Goal: Task Accomplishment & Management: Manage account settings

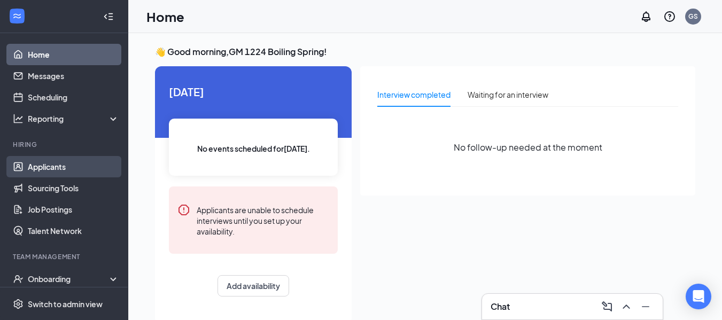
click at [53, 165] on link "Applicants" at bounding box center [73, 166] width 91 height 21
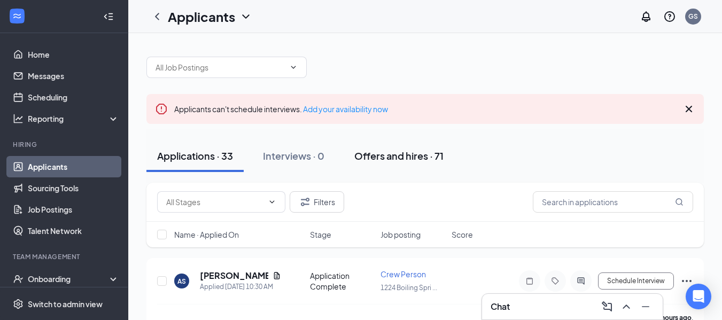
click at [373, 158] on div "Offers and hires · 71" at bounding box center [398, 155] width 89 height 13
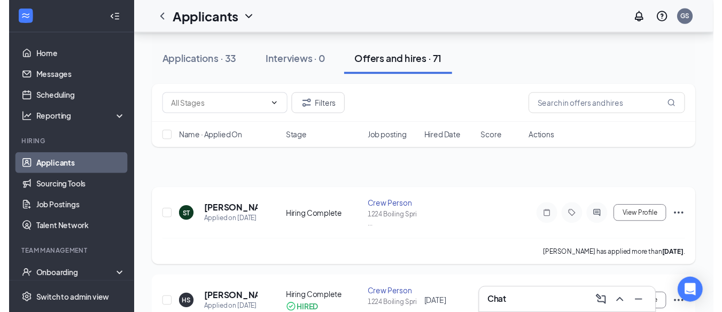
scroll to position [107, 0]
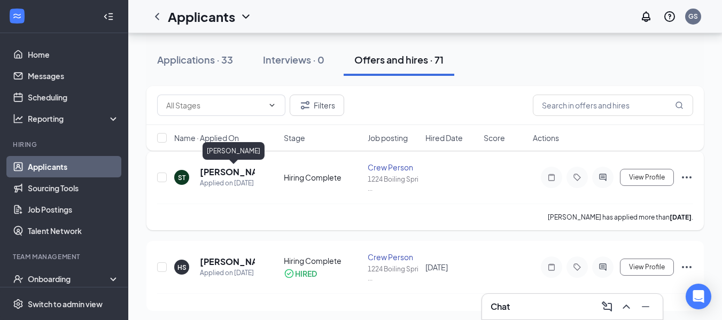
click at [215, 170] on h5 "[PERSON_NAME]" at bounding box center [227, 172] width 55 height 12
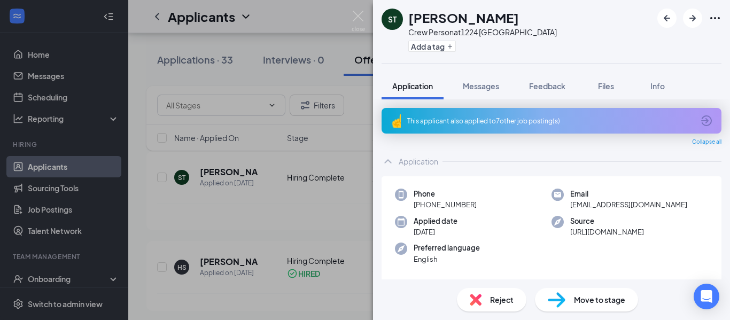
click at [582, 299] on span "Move to stage" at bounding box center [599, 300] width 51 height 12
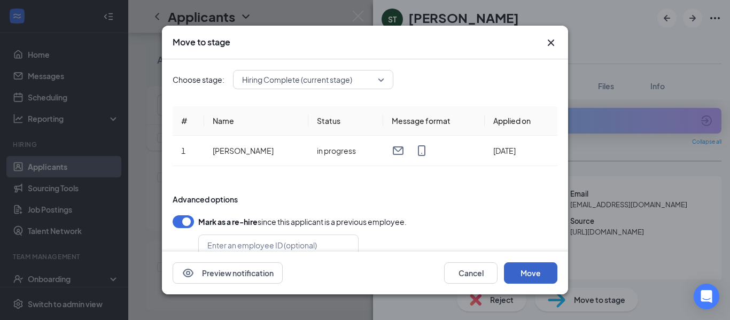
click at [543, 271] on button "Move" at bounding box center [530, 272] width 53 height 21
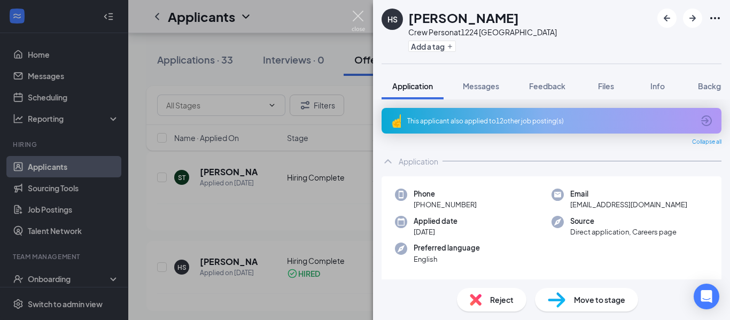
click at [355, 13] on img at bounding box center [357, 21] width 13 height 21
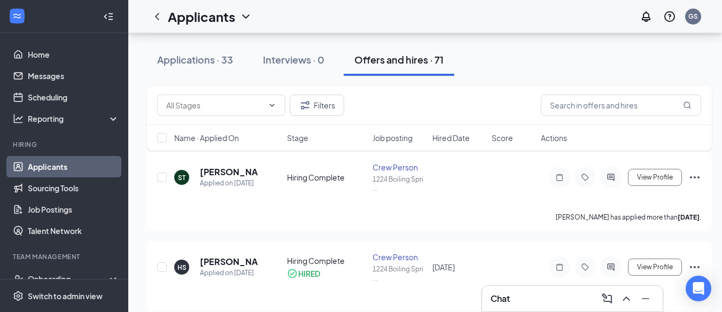
scroll to position [119, 0]
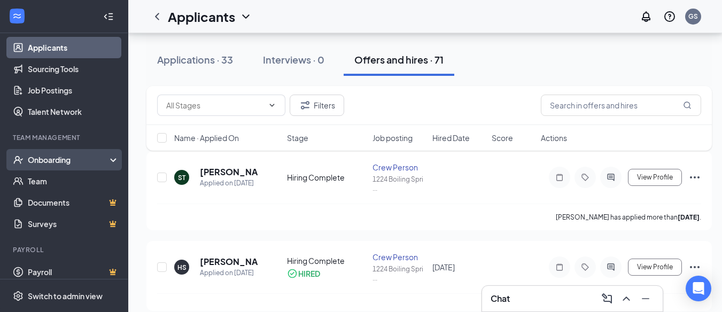
click at [64, 158] on div "Onboarding" at bounding box center [69, 159] width 82 height 11
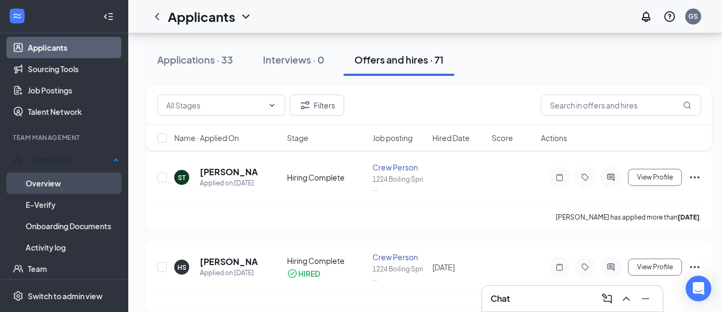
click at [50, 176] on link "Overview" at bounding box center [72, 183] width 93 height 21
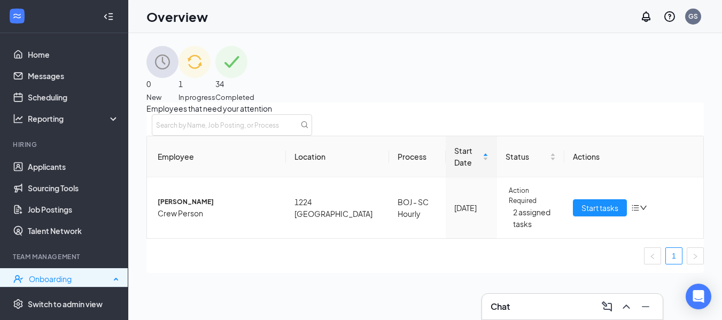
click at [44, 278] on div "Onboarding" at bounding box center [69, 278] width 81 height 11
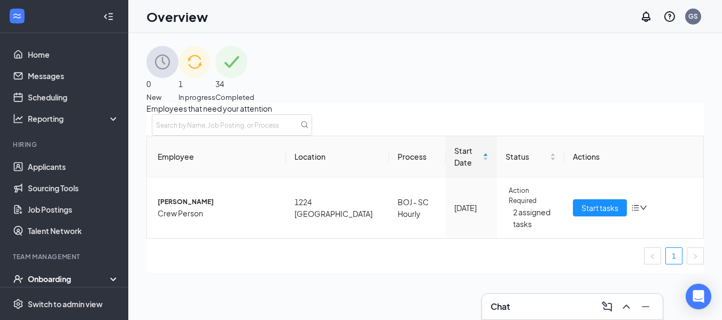
click at [58, 278] on div "Onboarding" at bounding box center [69, 278] width 82 height 11
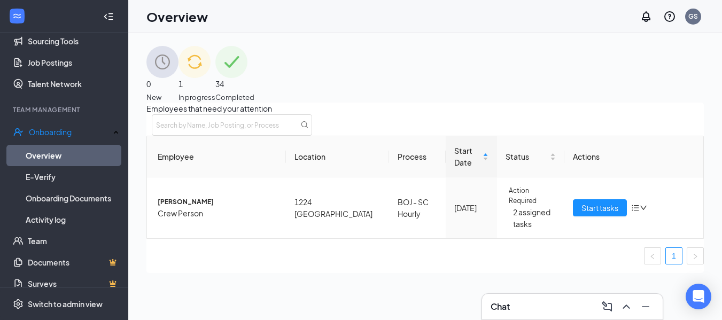
scroll to position [155, 0]
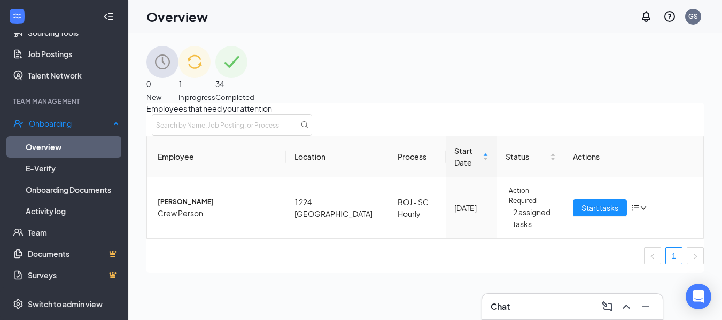
click at [47, 141] on link "Overview" at bounding box center [72, 146] width 93 height 21
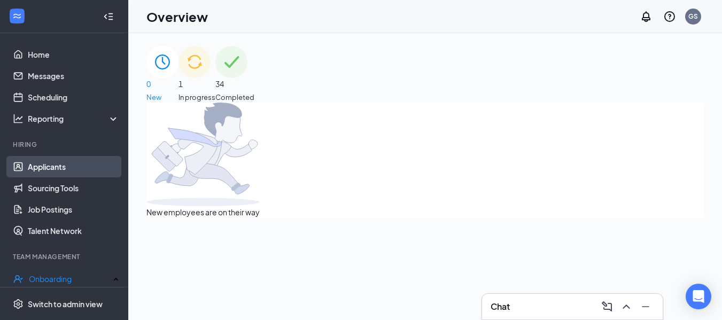
click at [41, 165] on link "Applicants" at bounding box center [73, 166] width 91 height 21
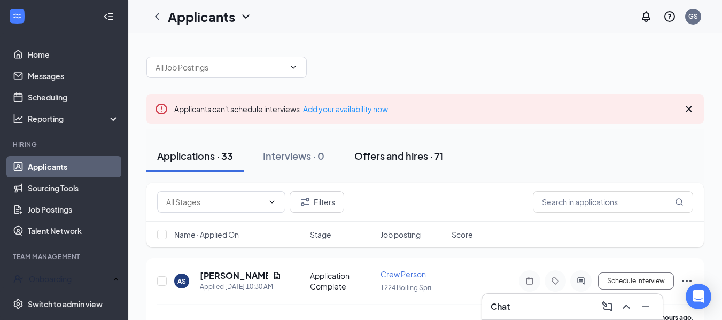
click at [391, 154] on div "Offers and hires · 71" at bounding box center [398, 155] width 89 height 13
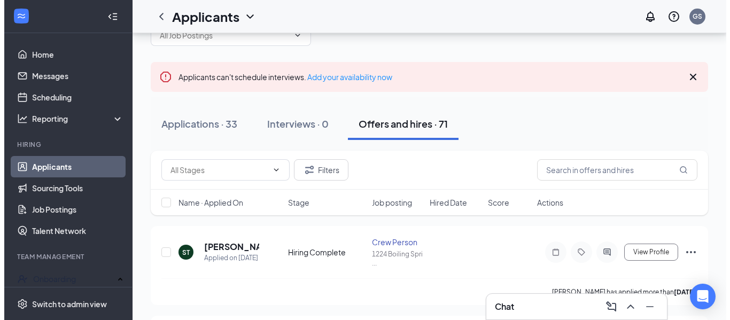
scroll to position [24, 0]
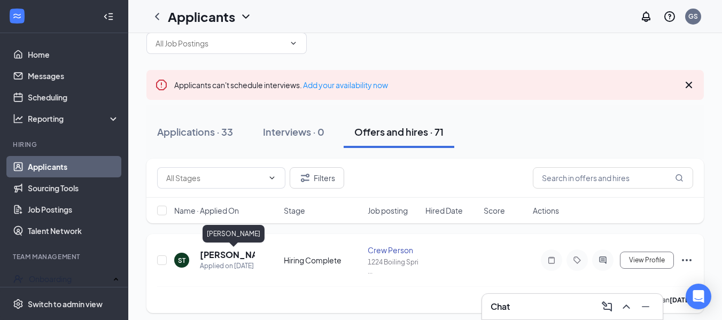
click at [221, 252] on h5 "[PERSON_NAME]" at bounding box center [227, 255] width 55 height 12
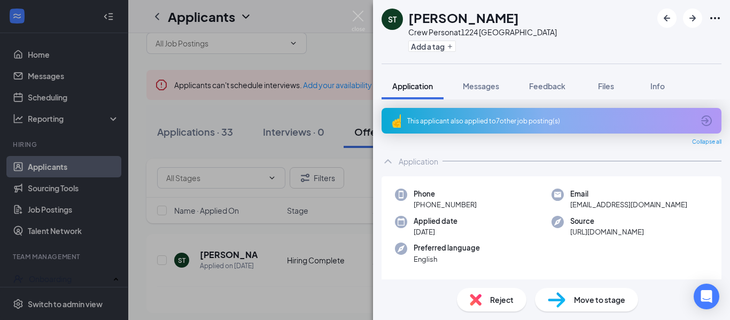
click at [585, 297] on span "Move to stage" at bounding box center [599, 300] width 51 height 12
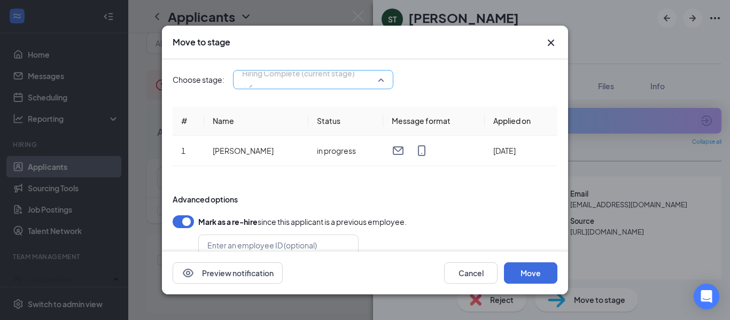
click at [378, 79] on span "Hiring Complete (current stage)" at bounding box center [313, 80] width 142 height 16
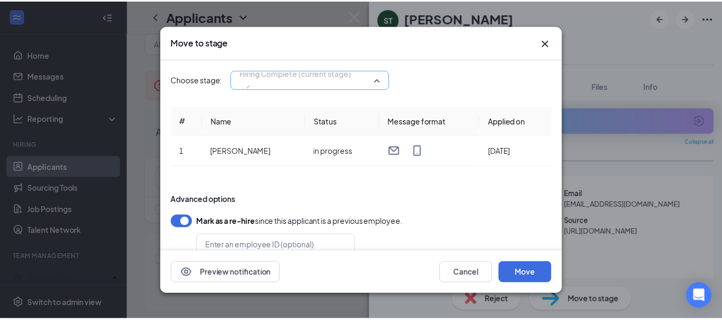
scroll to position [12, 0]
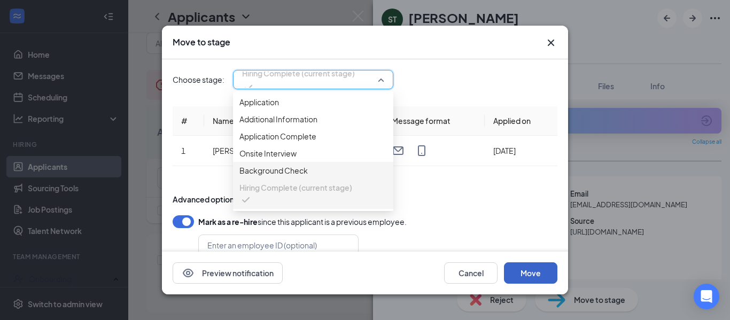
click at [527, 270] on button "Move" at bounding box center [530, 272] width 53 height 21
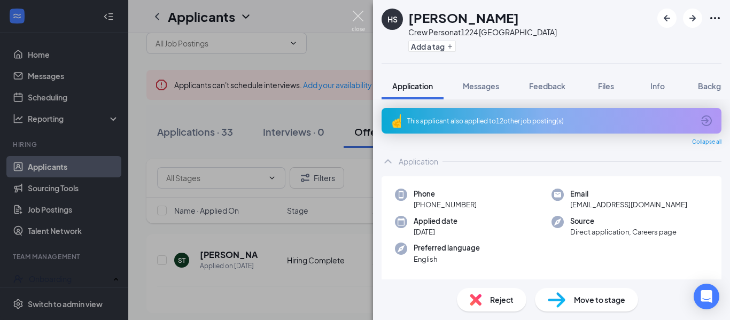
click at [357, 11] on img at bounding box center [357, 21] width 13 height 21
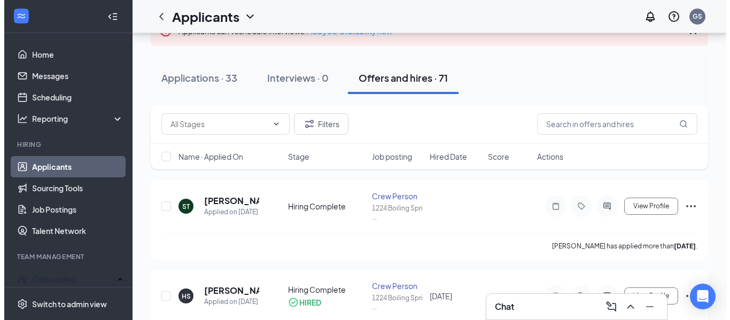
scroll to position [80, 0]
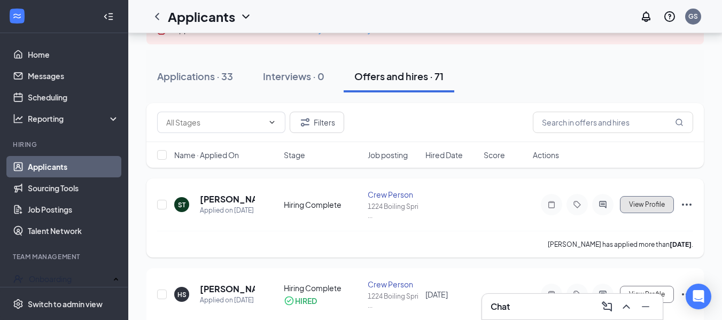
click at [649, 204] on span "View Profile" at bounding box center [647, 204] width 36 height 7
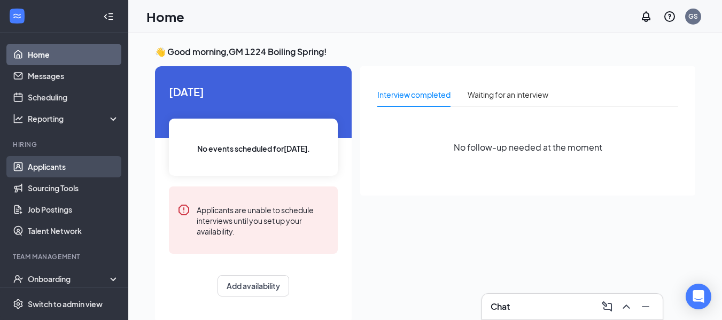
click at [58, 166] on link "Applicants" at bounding box center [73, 166] width 91 height 21
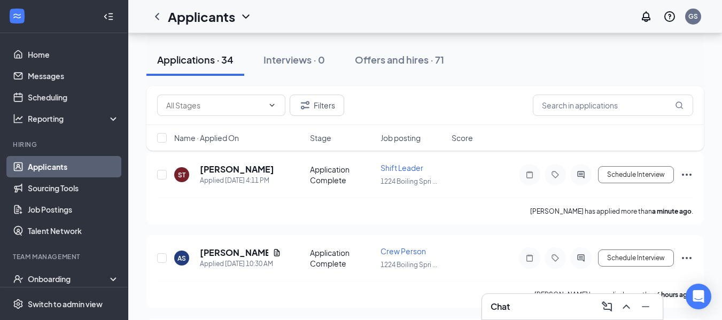
scroll to position [107, 0]
click at [685, 176] on icon "Ellipses" at bounding box center [686, 174] width 13 height 13
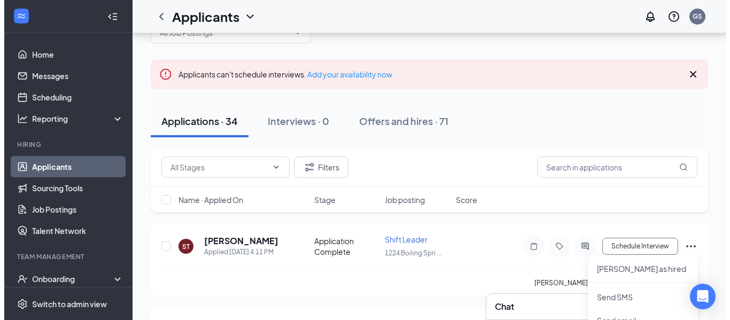
scroll to position [53, 0]
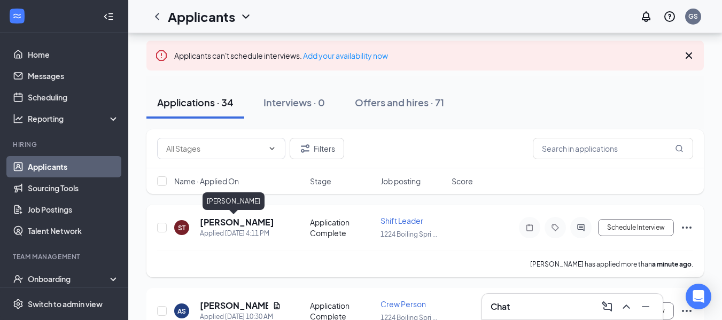
click at [211, 222] on h5 "[PERSON_NAME]" at bounding box center [237, 222] width 74 height 12
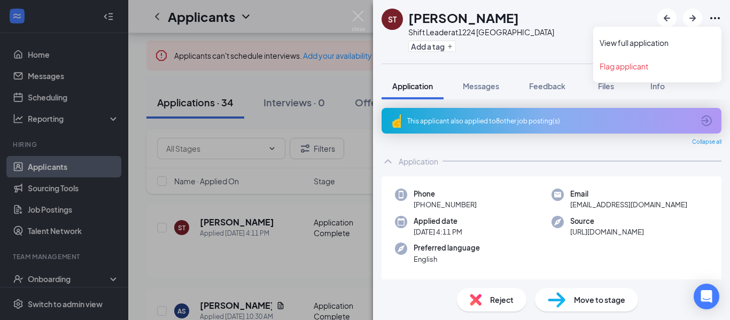
click at [713, 18] on icon "Ellipses" at bounding box center [714, 18] width 13 height 13
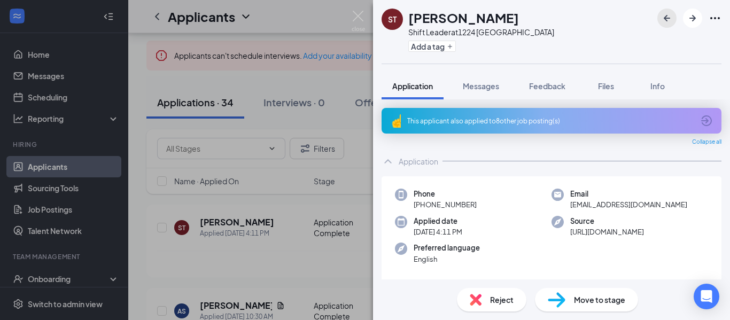
click at [662, 17] on icon "ArrowLeftNew" at bounding box center [666, 18] width 13 height 13
click at [359, 13] on img at bounding box center [357, 21] width 13 height 21
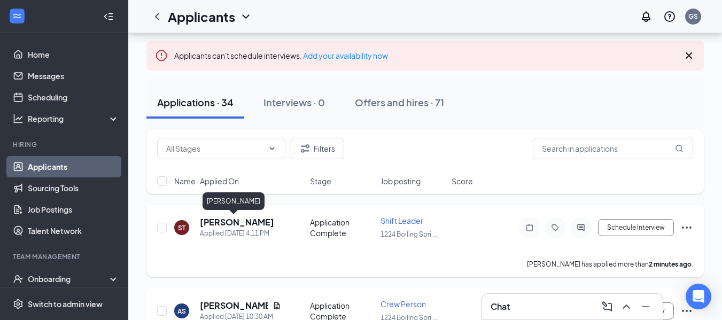
click at [218, 219] on h5 "[PERSON_NAME]" at bounding box center [237, 222] width 74 height 12
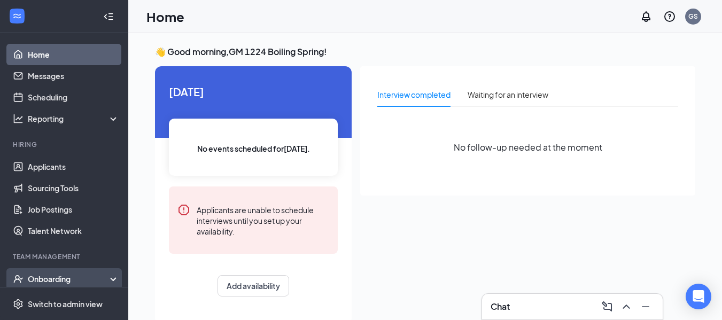
click at [36, 275] on div "Onboarding" at bounding box center [69, 278] width 82 height 11
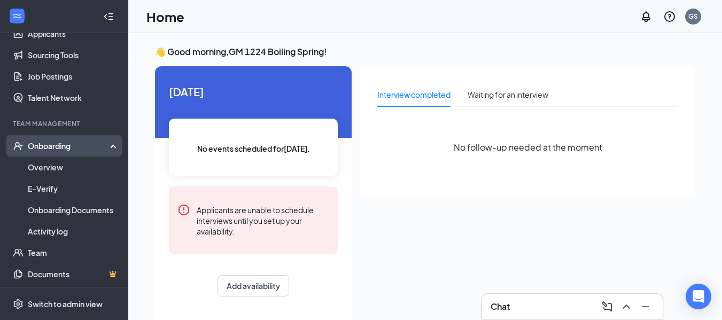
scroll to position [129, 0]
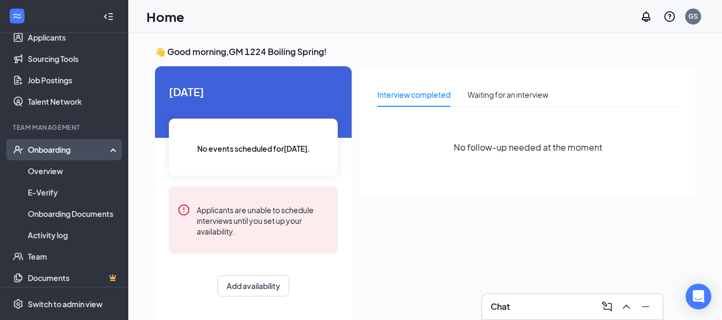
click at [111, 148] on icon at bounding box center [115, 148] width 9 height 0
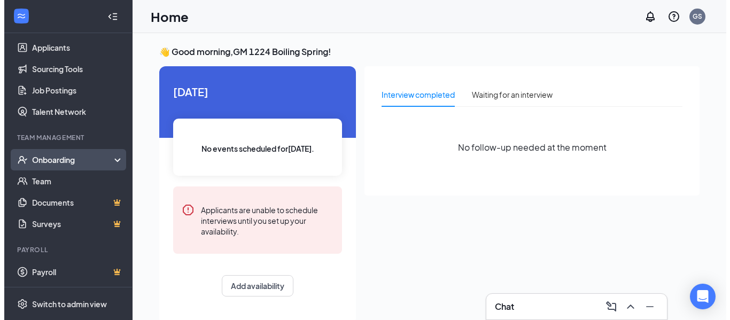
scroll to position [119, 0]
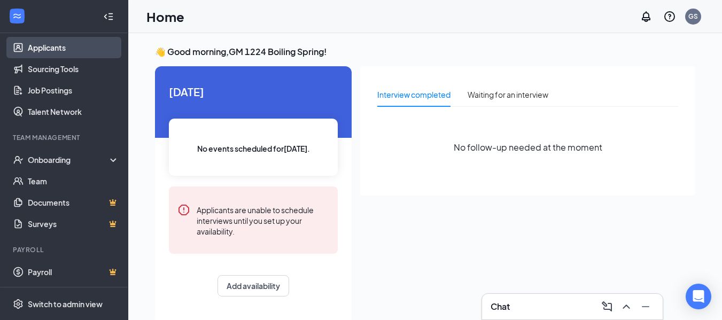
click at [51, 48] on link "Applicants" at bounding box center [73, 47] width 91 height 21
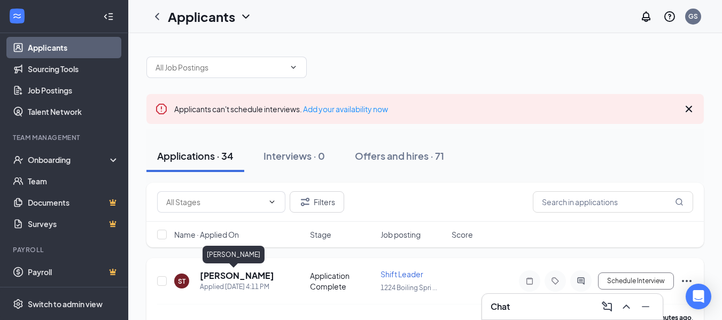
click at [226, 277] on h5 "[PERSON_NAME]" at bounding box center [237, 276] width 74 height 12
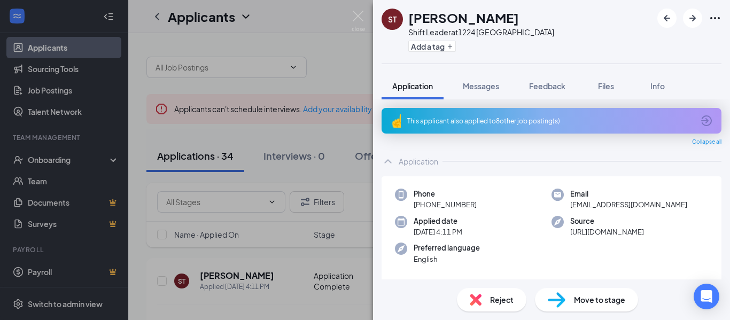
click at [605, 298] on span "Move to stage" at bounding box center [599, 300] width 51 height 12
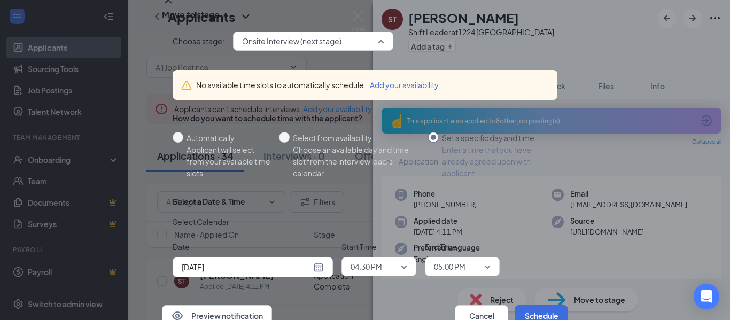
click at [381, 49] on span "Onsite Interview (next stage)" at bounding box center [313, 41] width 142 height 16
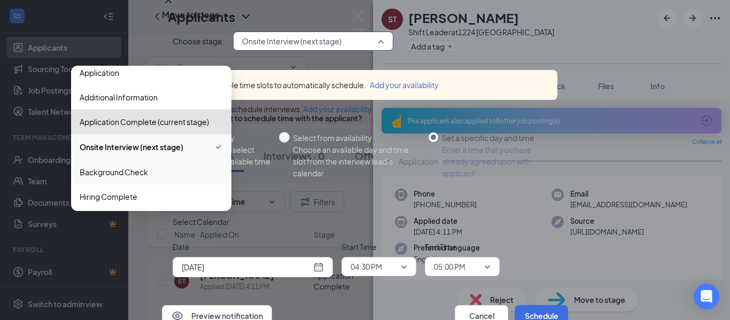
scroll to position [12, 0]
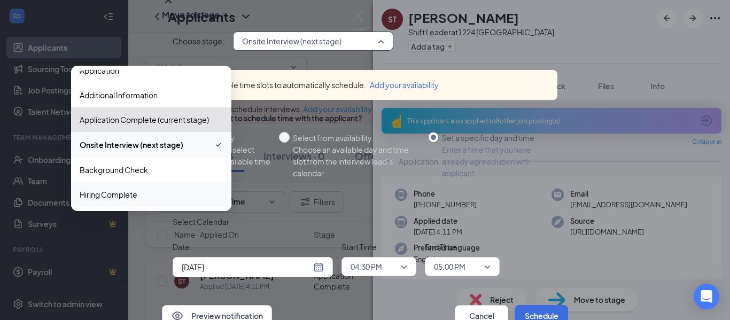
click at [137, 200] on span "Hiring Complete" at bounding box center [109, 195] width 58 height 12
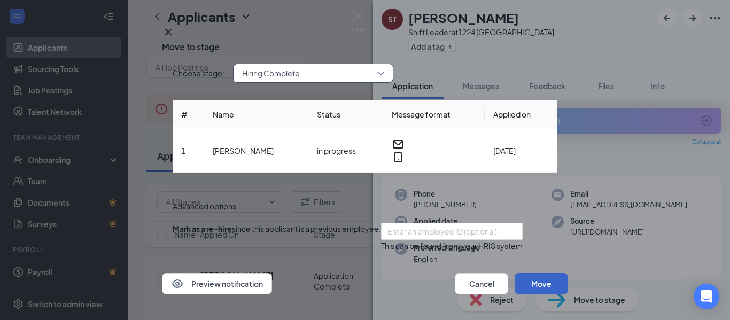
click at [530, 273] on button "Move" at bounding box center [540, 283] width 53 height 21
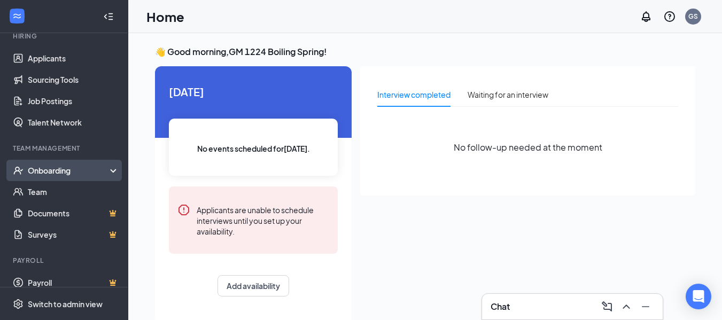
scroll to position [119, 0]
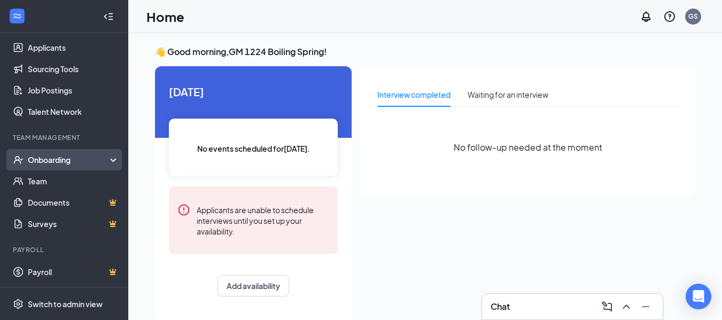
click at [40, 160] on div "Onboarding" at bounding box center [69, 159] width 82 height 11
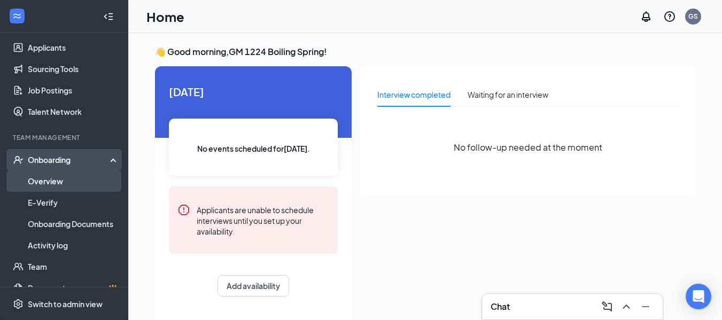
click at [40, 181] on link "Overview" at bounding box center [73, 180] width 91 height 21
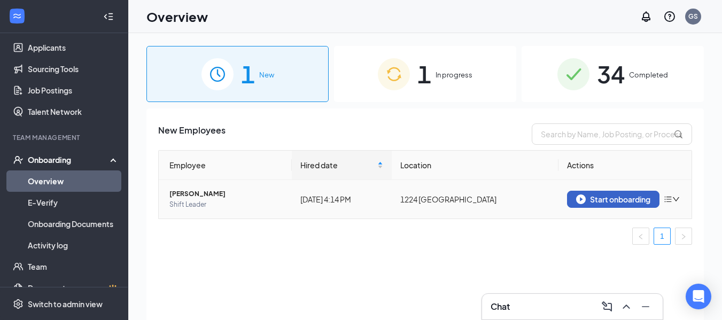
click at [598, 198] on div "Start onboarding" at bounding box center [613, 199] width 74 height 10
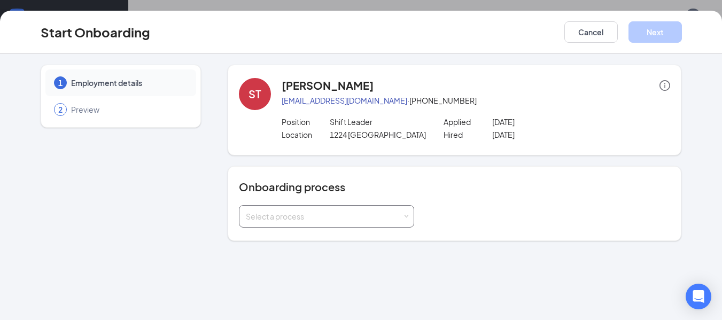
click at [403, 214] on div "Select a process" at bounding box center [326, 216] width 161 height 21
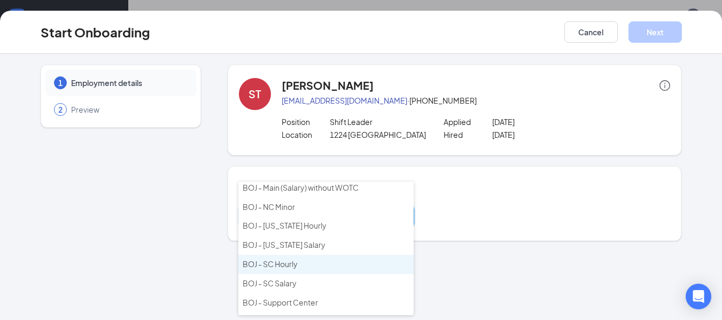
scroll to position [53, 0]
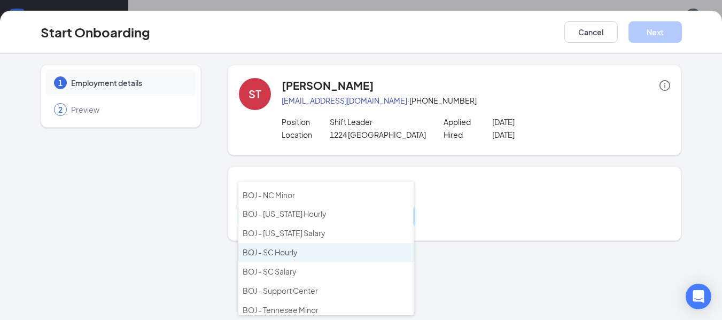
click at [284, 249] on span "BOJ - SC Hourly" at bounding box center [269, 252] width 55 height 10
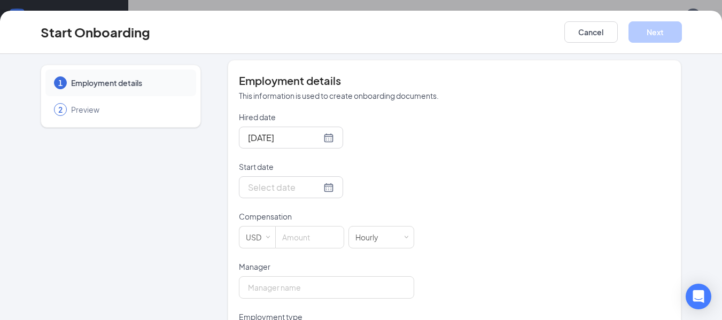
scroll to position [214, 0]
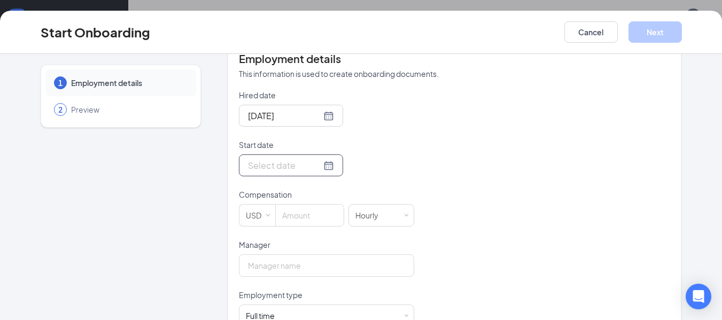
click at [315, 166] on div at bounding box center [291, 165] width 86 height 13
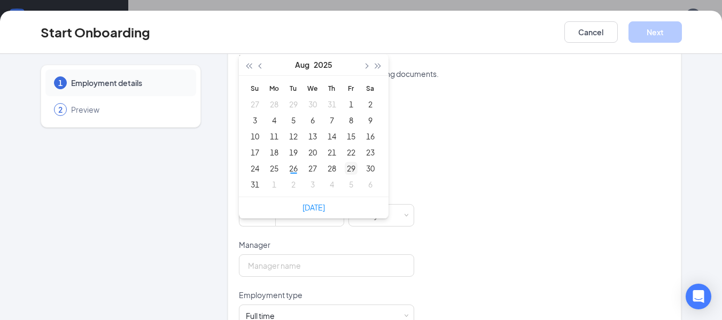
type input "Aug 29, 2025"
click at [348, 166] on div "29" at bounding box center [351, 168] width 13 height 13
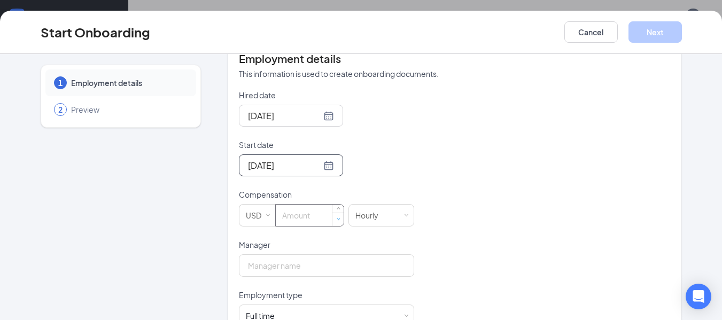
type input "0"
click at [336, 218] on span "Decrease Value" at bounding box center [338, 219] width 4 height 4
type input "13"
click at [363, 264] on input "Manager" at bounding box center [326, 265] width 175 height 22
type input "Jeannie Coleman"
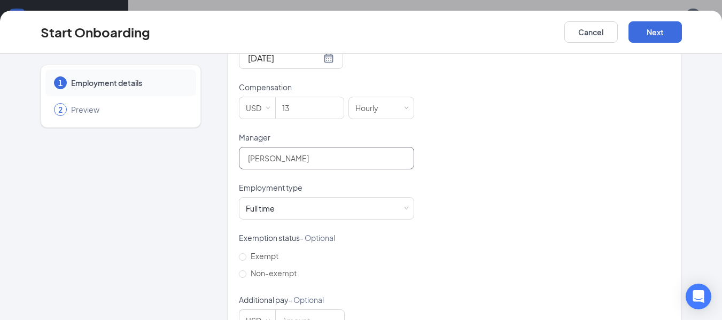
scroll to position [357, 0]
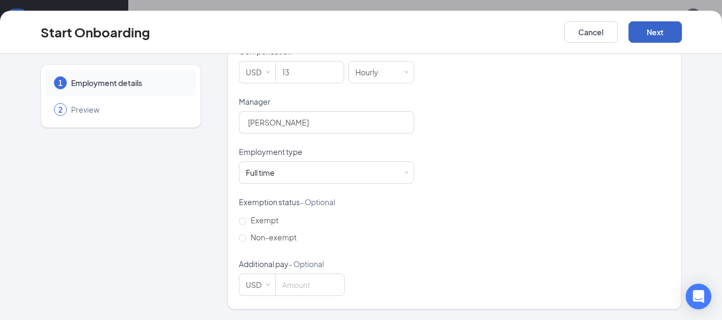
click at [650, 29] on button "Next" at bounding box center [654, 31] width 53 height 21
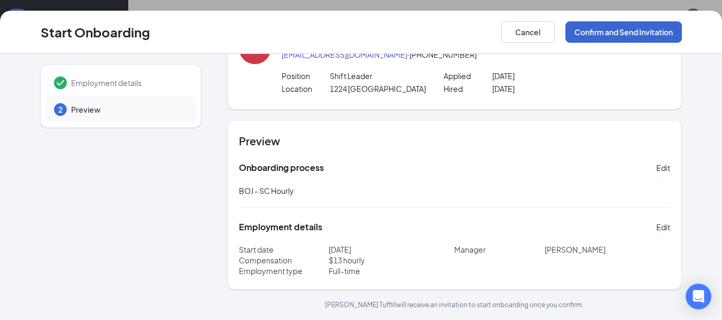
scroll to position [46, 0]
click at [629, 32] on button "Confirm and Send Invitation" at bounding box center [623, 31] width 116 height 21
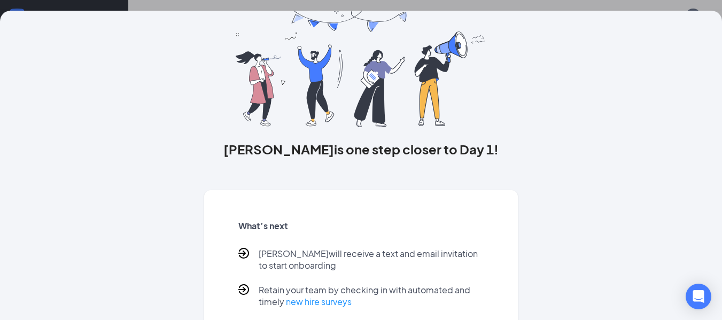
scroll to position [0, 0]
